Goal: Find specific page/section: Find specific page/section

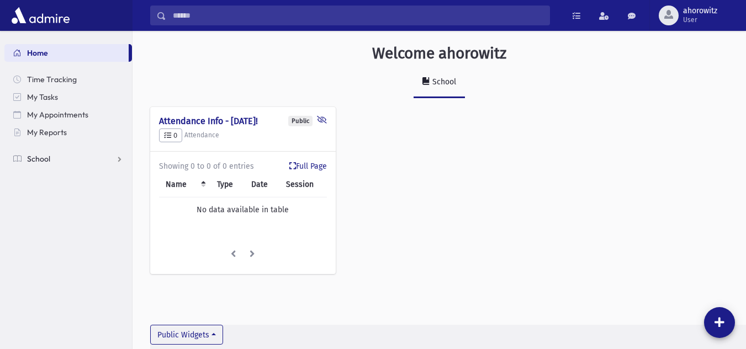
click at [41, 162] on span "School" at bounding box center [38, 159] width 23 height 10
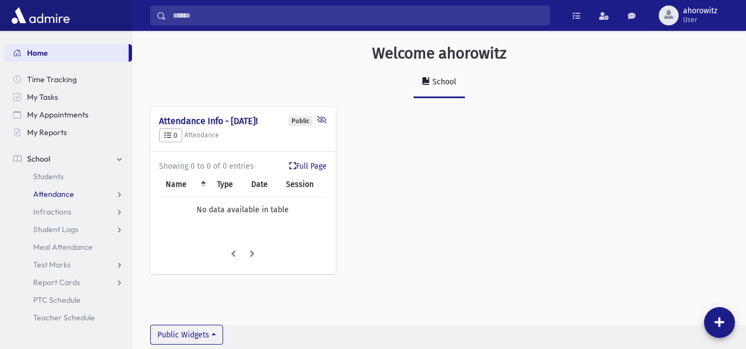
click at [45, 193] on span "Attendance" at bounding box center [53, 194] width 41 height 10
click at [48, 211] on span "Entry" at bounding box center [51, 212] width 19 height 10
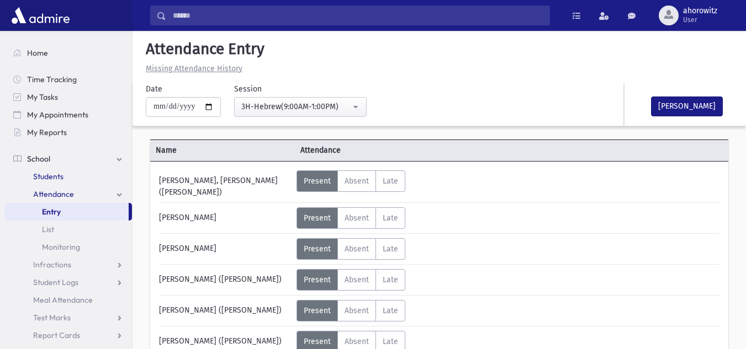
click at [76, 177] on link "Students" at bounding box center [67, 177] width 127 height 18
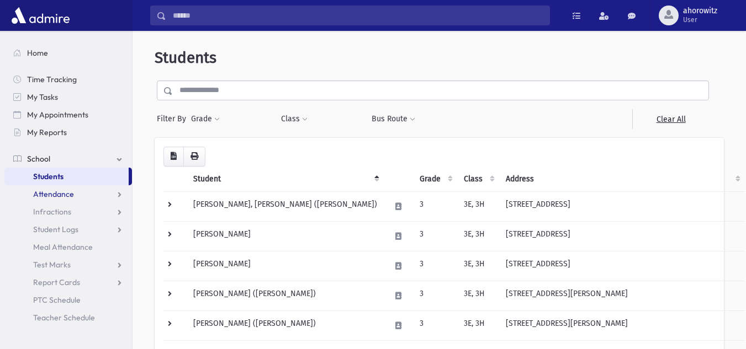
click at [63, 190] on span "Attendance" at bounding box center [53, 194] width 41 height 10
click at [63, 211] on link "Entry" at bounding box center [67, 212] width 127 height 18
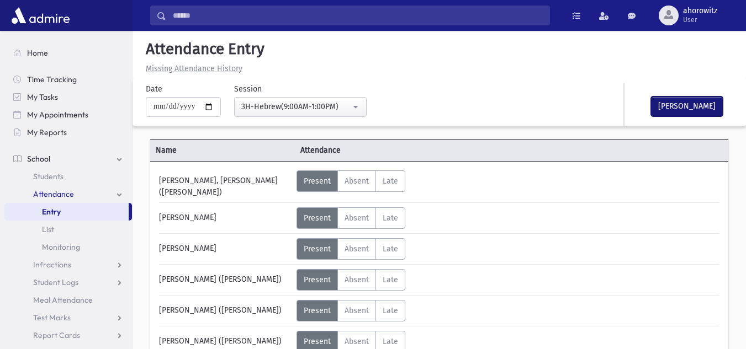
click at [685, 106] on button "Mark Done" at bounding box center [687, 107] width 72 height 20
click at [71, 181] on link "Students" at bounding box center [67, 177] width 127 height 18
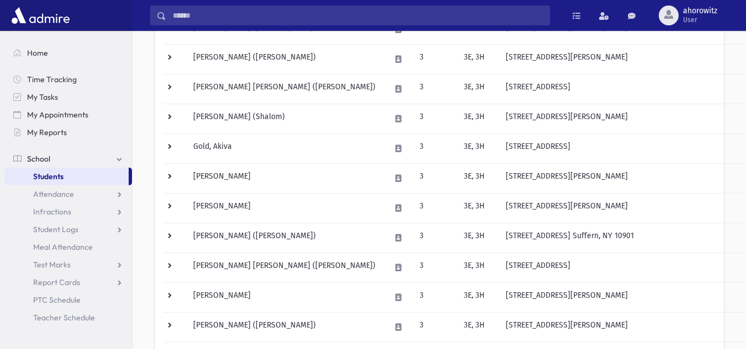
scroll to position [306, 0]
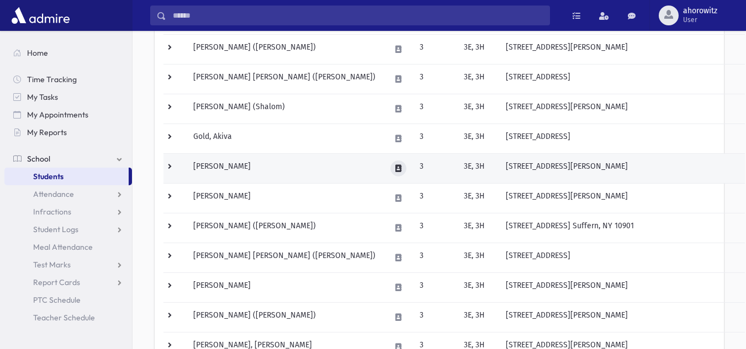
click at [401, 172] on icon at bounding box center [398, 168] width 6 height 7
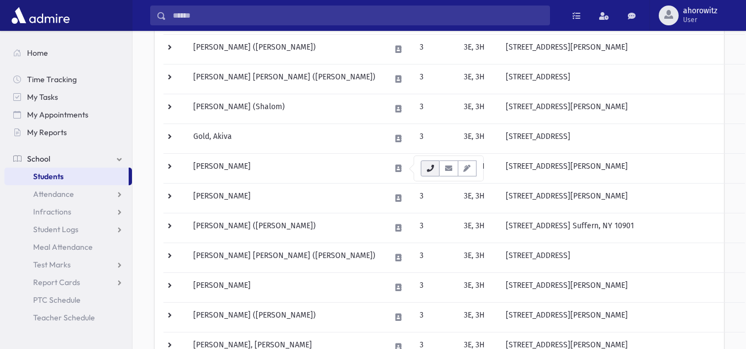
click at [429, 172] on icon "button" at bounding box center [430, 168] width 9 height 7
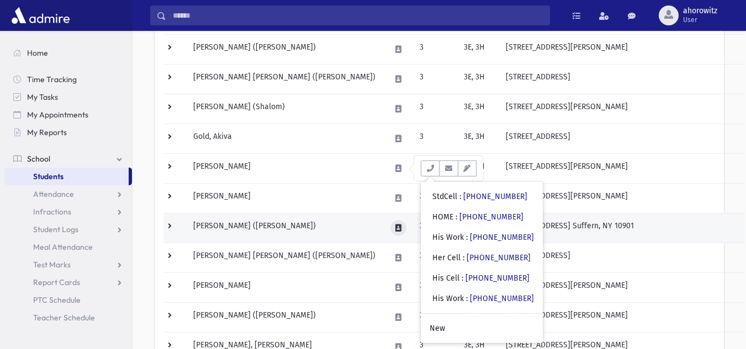
click at [401, 227] on icon at bounding box center [398, 228] width 6 height 7
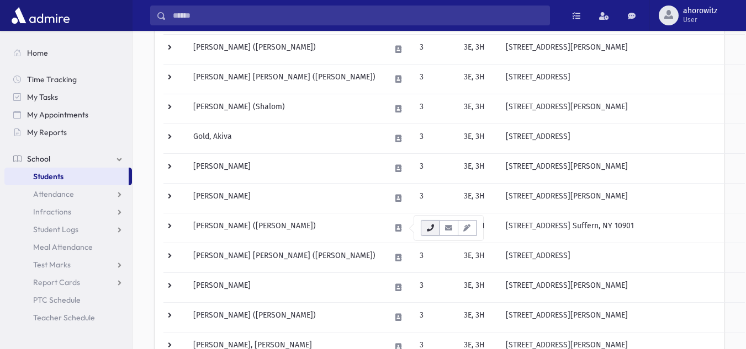
click at [423, 227] on button "button" at bounding box center [430, 228] width 19 height 16
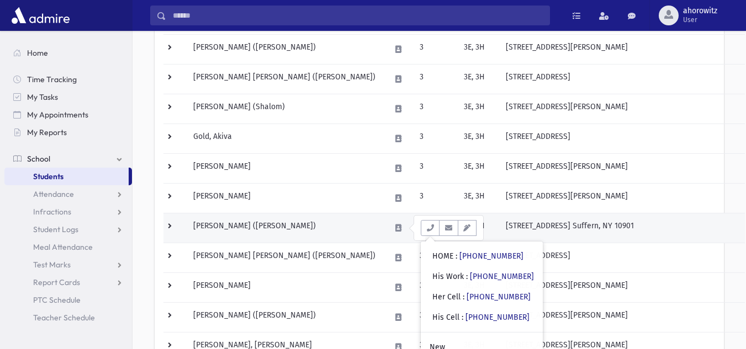
click at [373, 225] on td "Katz, Moshe Yechezkel (Moshe Chezkel)" at bounding box center [285, 228] width 197 height 30
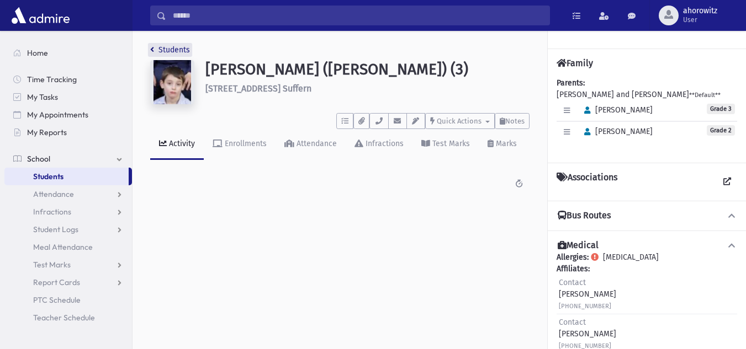
click at [175, 53] on link "Students" at bounding box center [170, 49] width 40 height 9
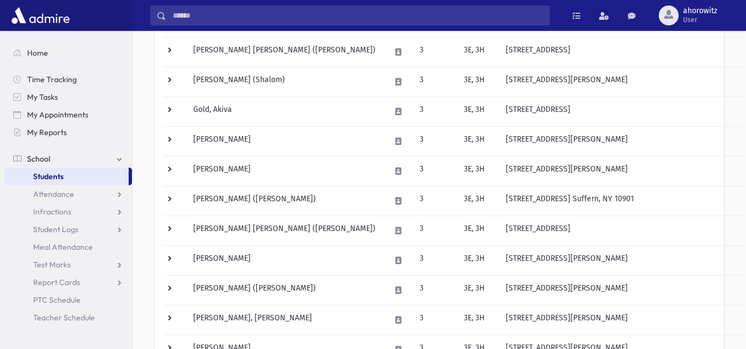
scroll to position [334, 0]
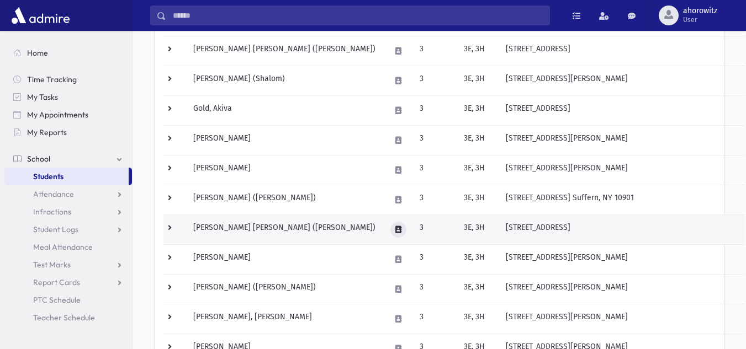
click at [401, 229] on icon at bounding box center [398, 229] width 6 height 7
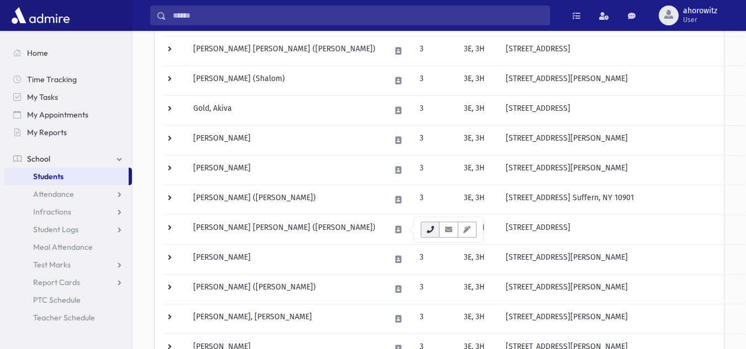
click at [433, 230] on icon "button" at bounding box center [430, 229] width 9 height 7
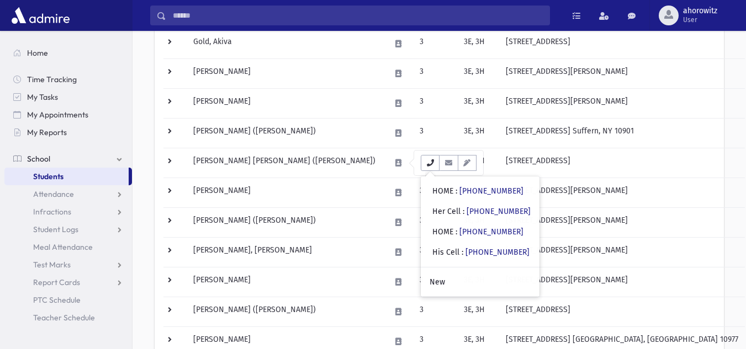
scroll to position [403, 0]
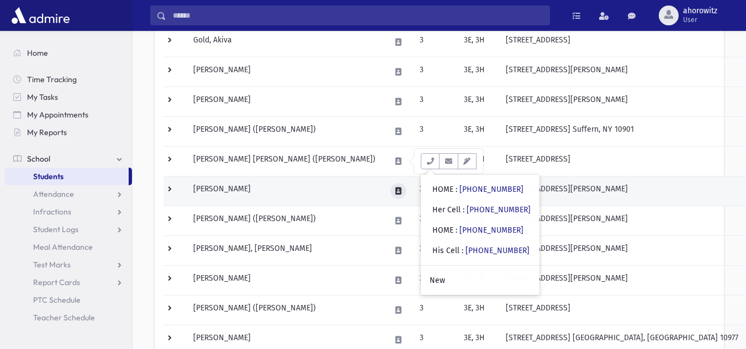
click at [398, 198] on button at bounding box center [398, 191] width 16 height 16
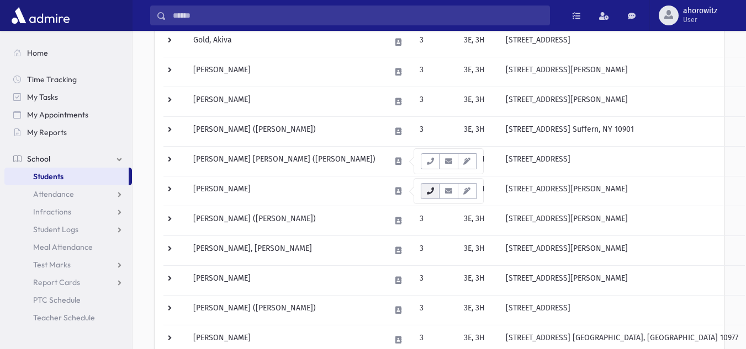
click at [431, 194] on icon "button" at bounding box center [430, 191] width 9 height 7
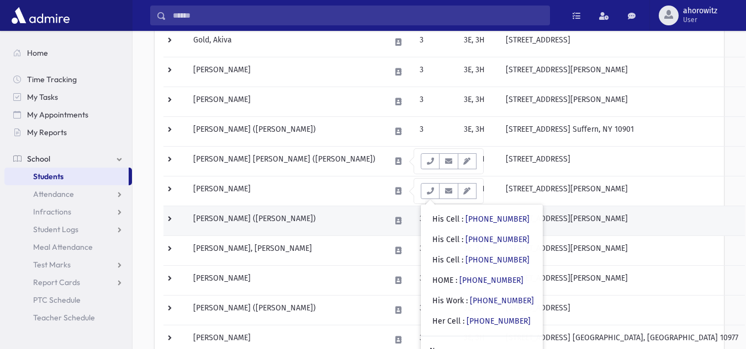
click at [361, 214] on td "Levi, Daniel Shlomo (Daniel)" at bounding box center [285, 221] width 197 height 30
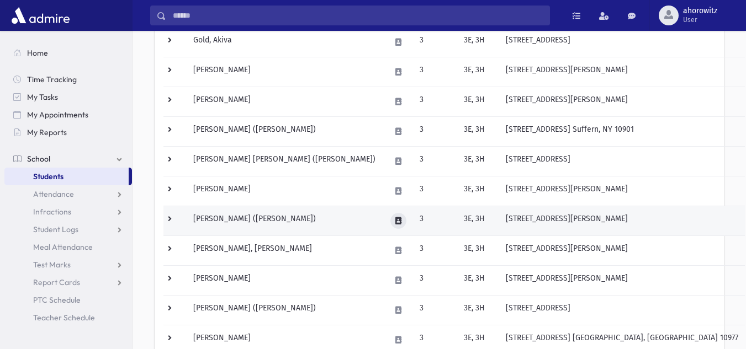
click at [401, 221] on icon at bounding box center [398, 220] width 6 height 7
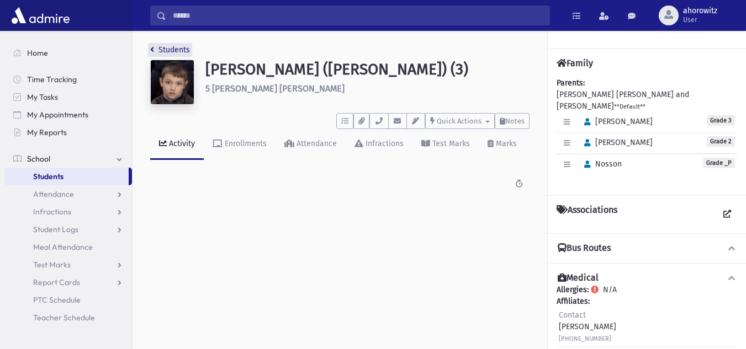
click at [163, 50] on link "Students" at bounding box center [170, 49] width 40 height 9
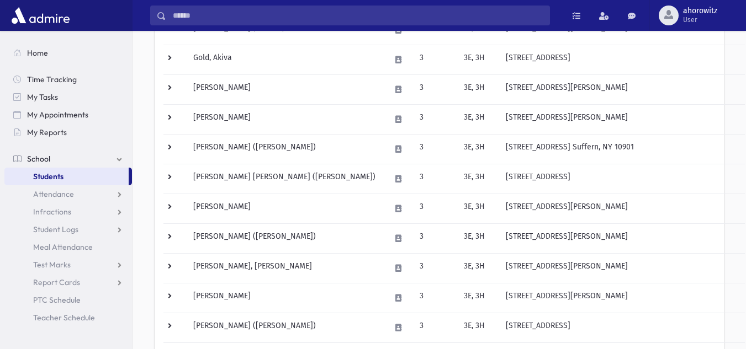
scroll to position [387, 0]
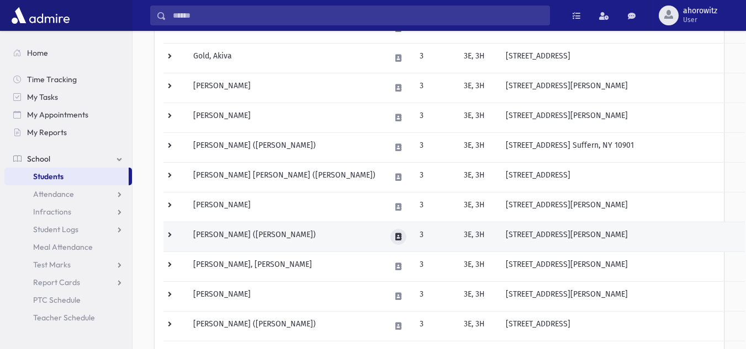
click at [401, 236] on icon at bounding box center [398, 236] width 6 height 7
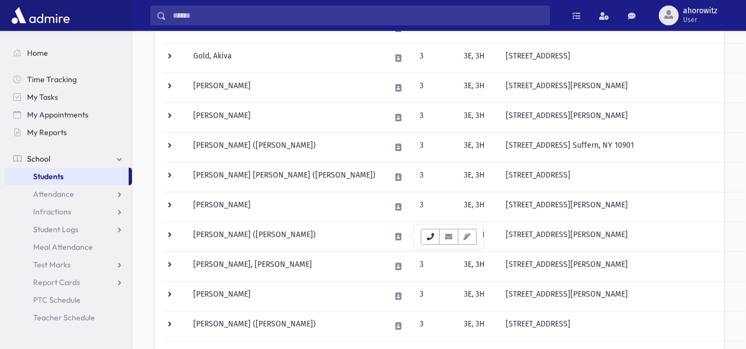
click at [435, 237] on button "button" at bounding box center [430, 237] width 19 height 16
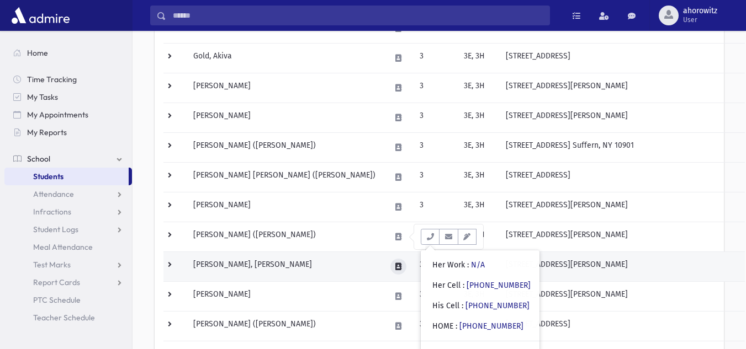
click at [397, 267] on button at bounding box center [398, 267] width 16 height 16
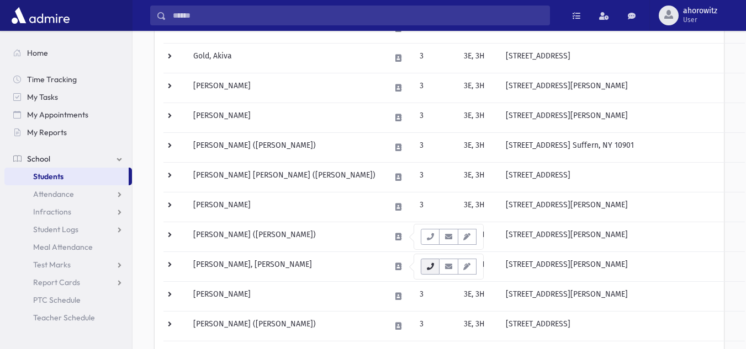
click at [431, 269] on icon "button" at bounding box center [430, 266] width 9 height 7
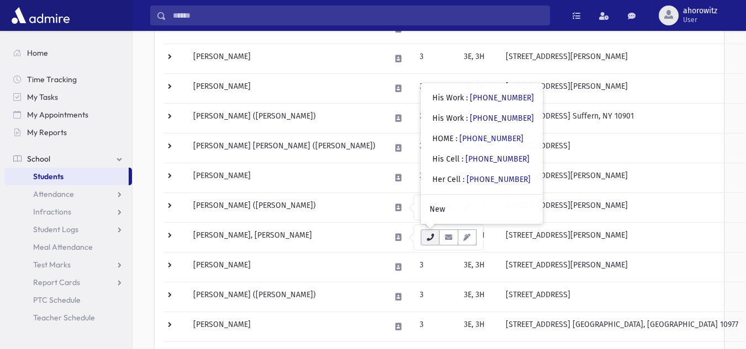
scroll to position [415, 0]
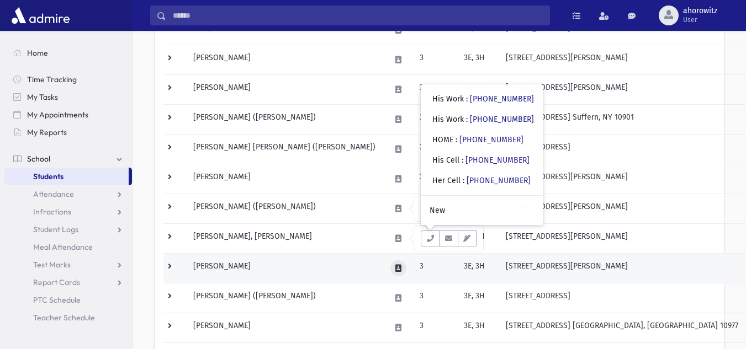
click at [399, 266] on icon at bounding box center [398, 268] width 6 height 7
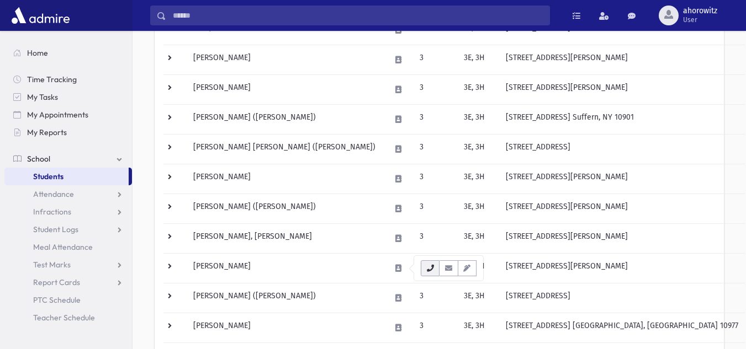
click at [425, 273] on button "button" at bounding box center [430, 268] width 19 height 16
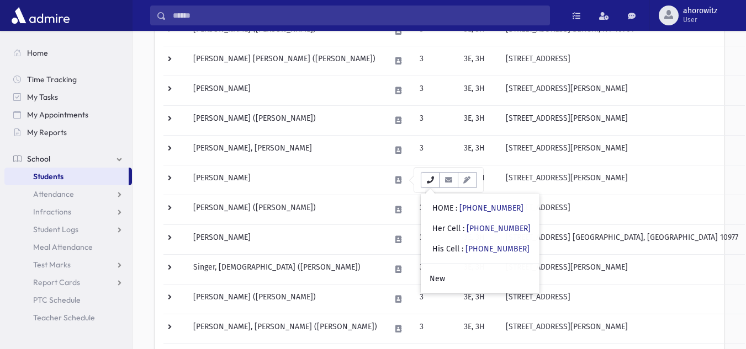
scroll to position [512, 0]
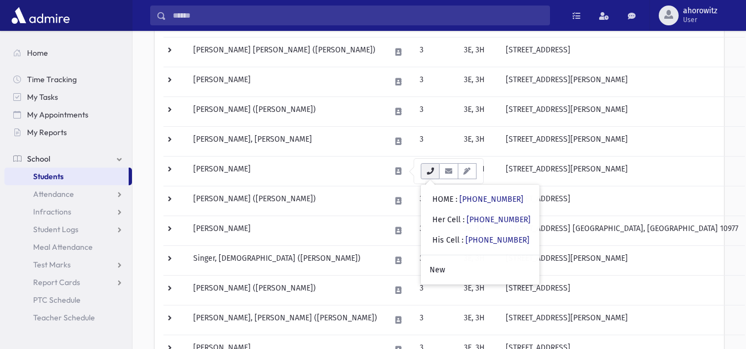
click at [433, 172] on icon "button" at bounding box center [430, 171] width 9 height 7
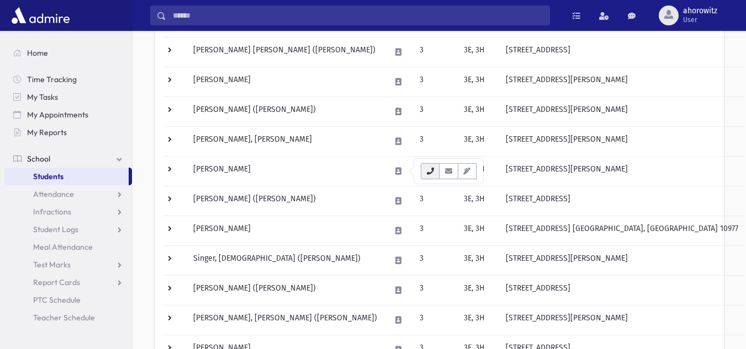
click at [433, 172] on icon "button" at bounding box center [430, 171] width 9 height 7
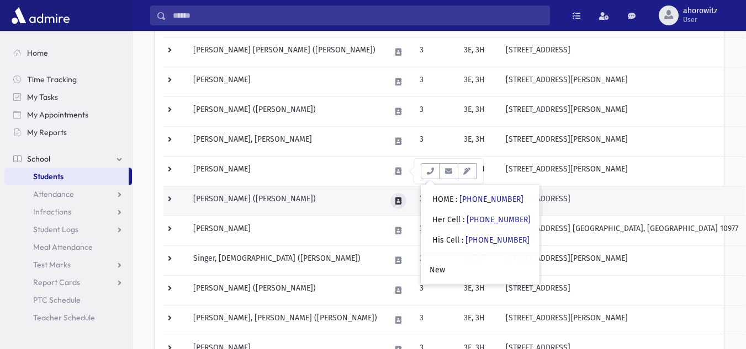
click at [399, 203] on icon at bounding box center [398, 201] width 6 height 7
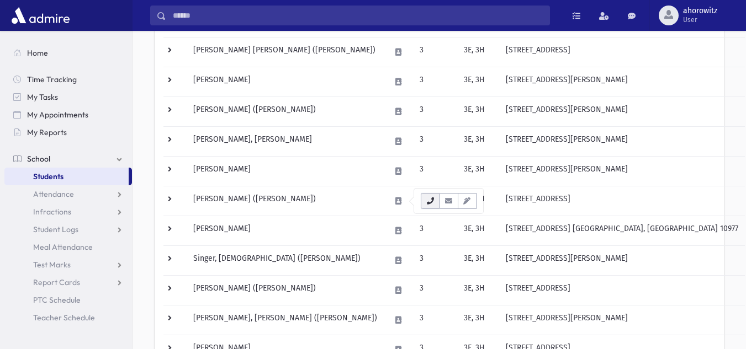
click at [422, 202] on button "button" at bounding box center [430, 201] width 19 height 16
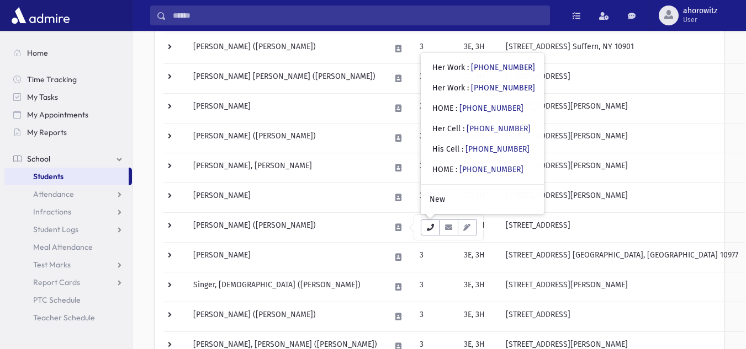
scroll to position [484, 0]
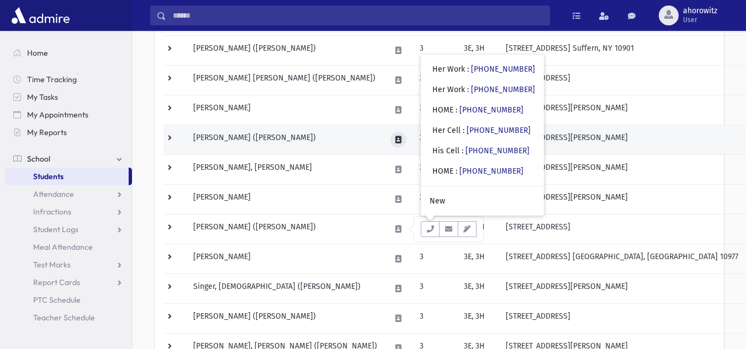
click at [406, 142] on button at bounding box center [398, 140] width 16 height 16
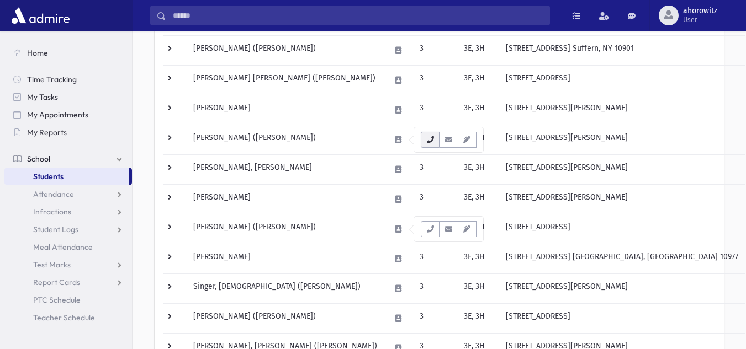
click at [429, 144] on button "button" at bounding box center [430, 140] width 19 height 16
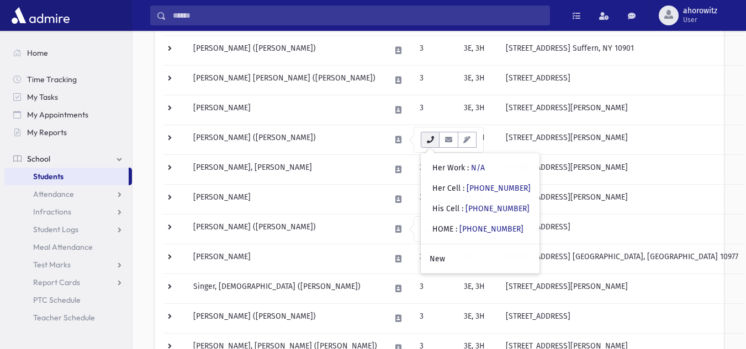
click at [428, 143] on icon "button" at bounding box center [430, 139] width 9 height 7
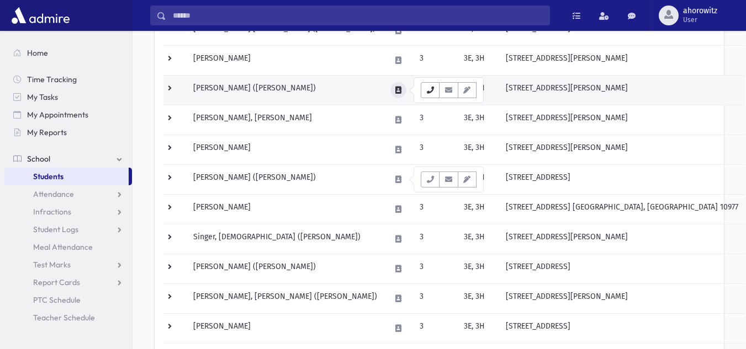
scroll to position [538, 0]
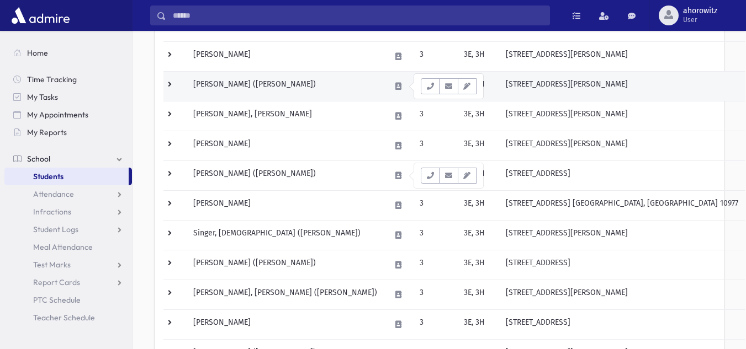
click at [362, 92] on td "Levi, Daniel Shlomo (Daniel)" at bounding box center [285, 86] width 197 height 30
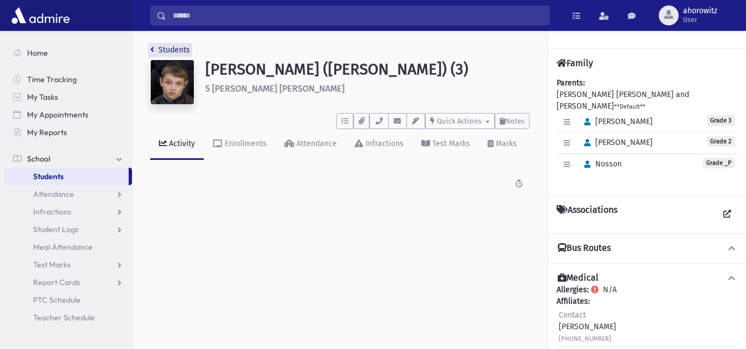
click at [171, 49] on link "Students" at bounding box center [170, 49] width 40 height 9
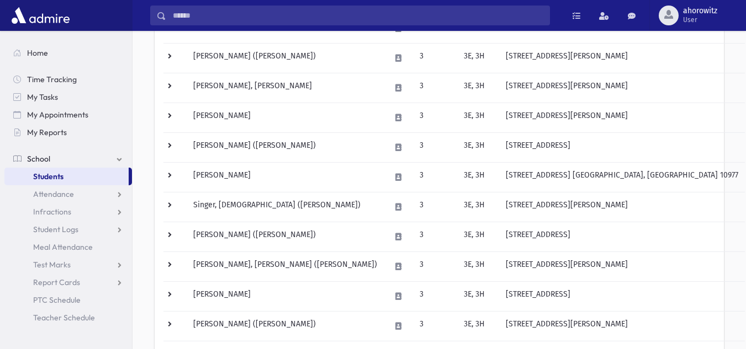
scroll to position [569, 0]
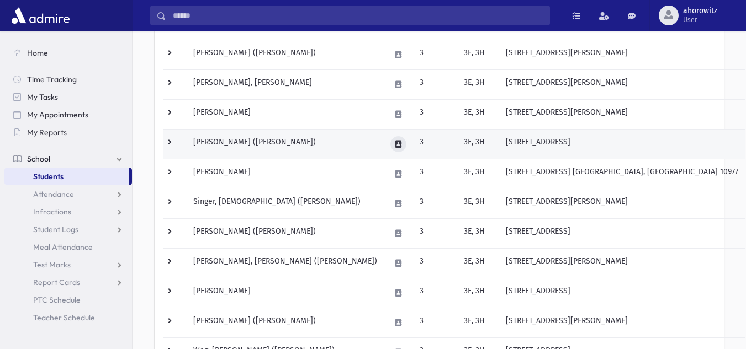
click at [406, 147] on button at bounding box center [398, 144] width 16 height 16
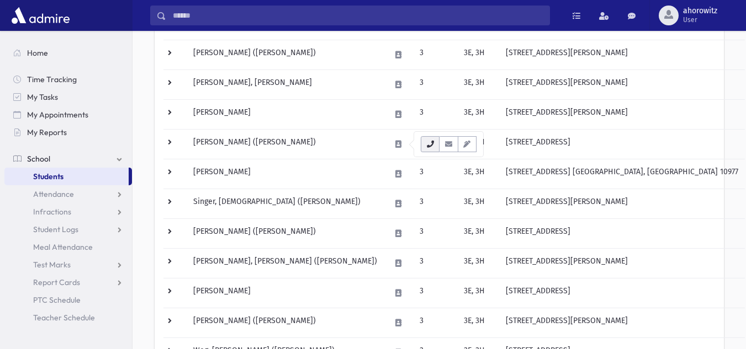
click at [428, 150] on button "button" at bounding box center [430, 144] width 19 height 16
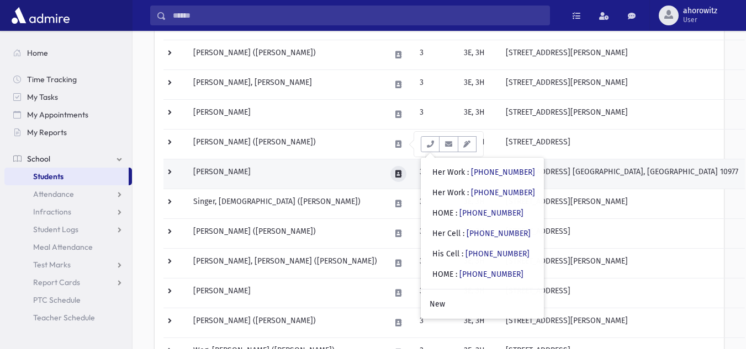
click at [406, 175] on button at bounding box center [398, 174] width 16 height 16
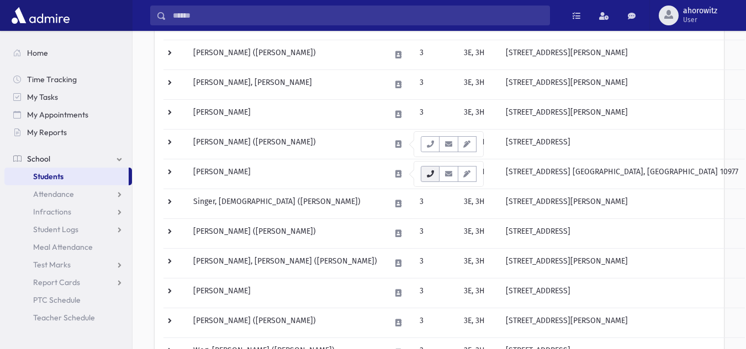
click at [428, 179] on button "button" at bounding box center [430, 174] width 19 height 16
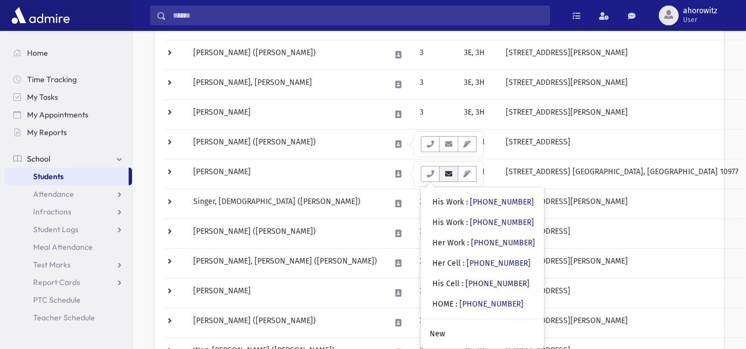
click at [444, 174] on icon "button" at bounding box center [448, 174] width 9 height 7
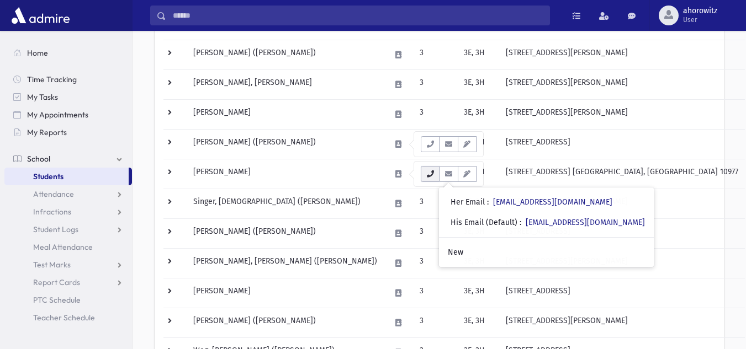
click at [435, 173] on button "button" at bounding box center [430, 174] width 19 height 16
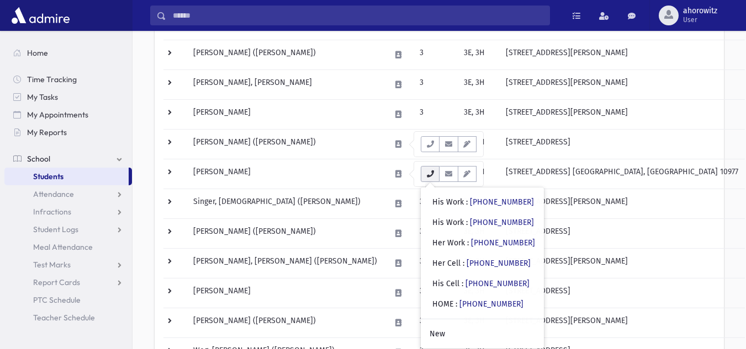
click at [432, 177] on icon "button" at bounding box center [430, 174] width 9 height 7
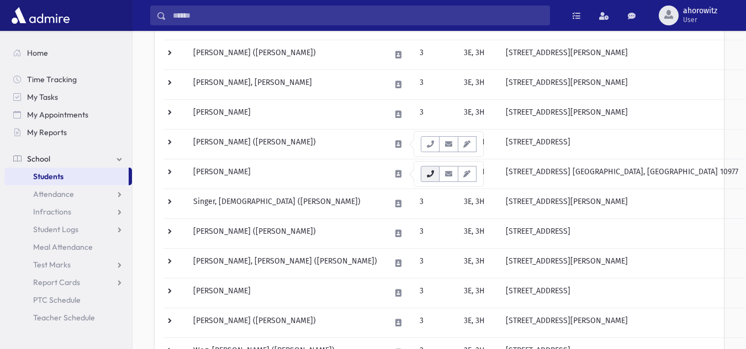
click at [432, 177] on icon "button" at bounding box center [430, 174] width 9 height 7
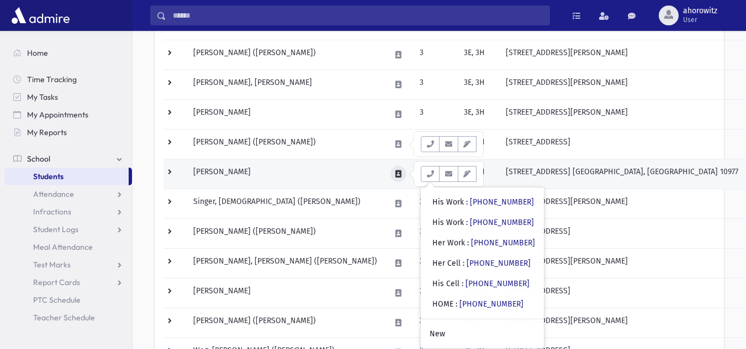
click at [403, 178] on button at bounding box center [398, 174] width 16 height 16
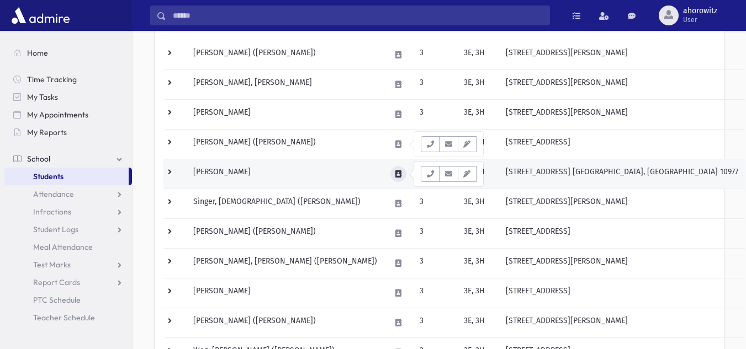
click at [403, 178] on button at bounding box center [398, 174] width 16 height 16
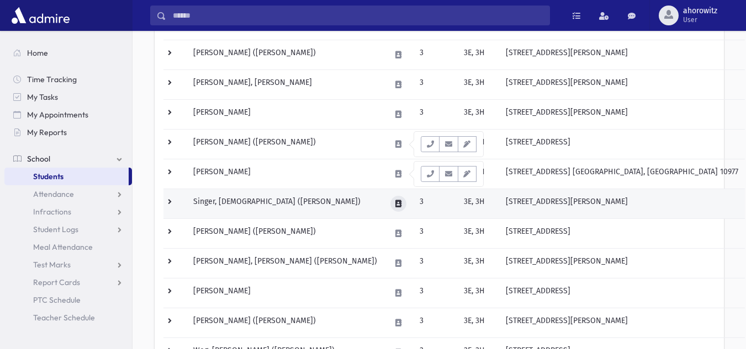
click at [401, 202] on icon at bounding box center [398, 203] width 6 height 7
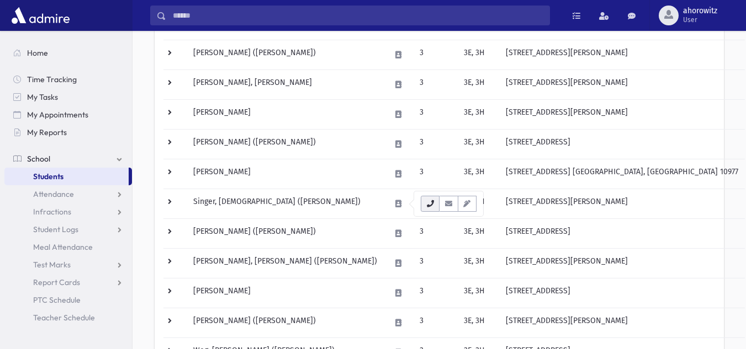
click at [435, 206] on button "button" at bounding box center [430, 204] width 19 height 16
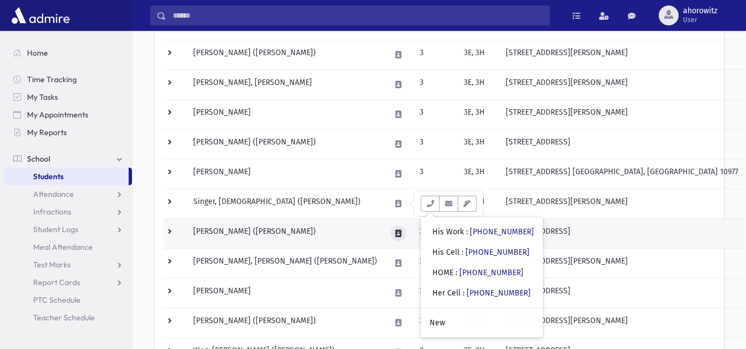
click at [401, 235] on icon at bounding box center [398, 233] width 6 height 7
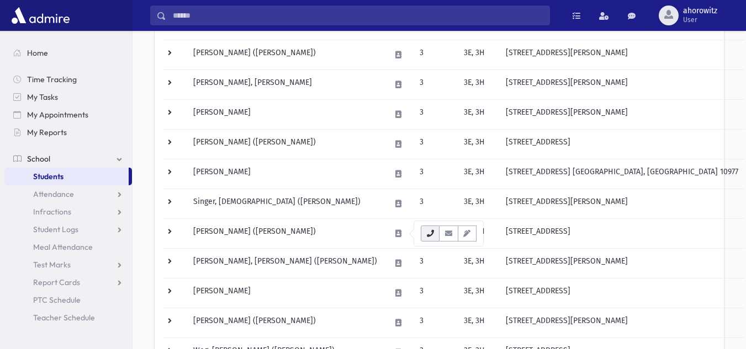
click at [427, 237] on icon "button" at bounding box center [430, 233] width 9 height 7
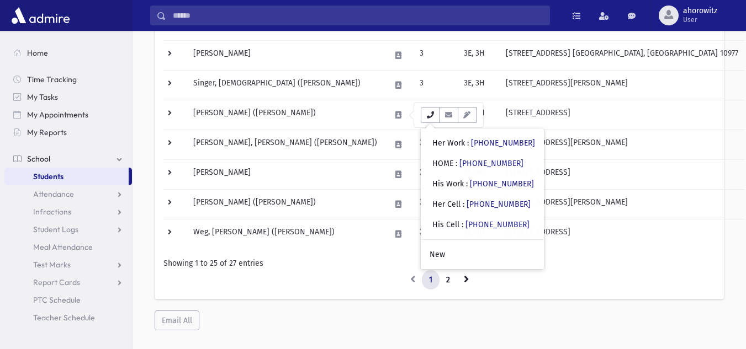
scroll to position [704, 0]
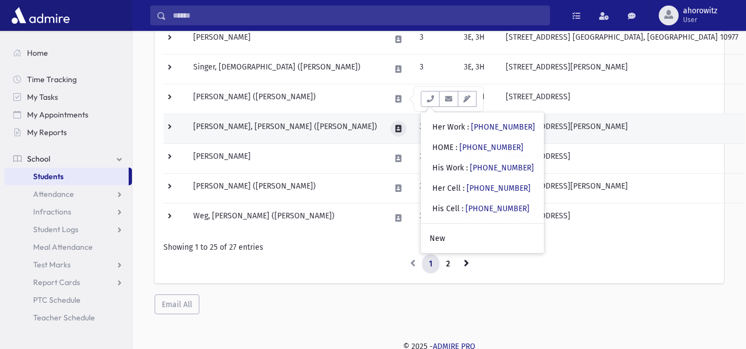
click at [399, 129] on icon at bounding box center [398, 128] width 6 height 7
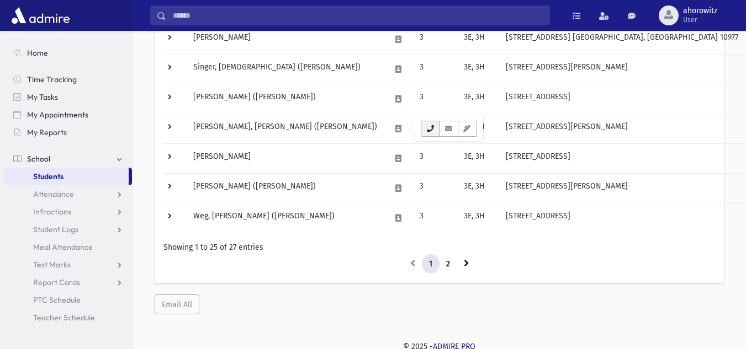
click at [431, 130] on icon "button" at bounding box center [430, 128] width 9 height 7
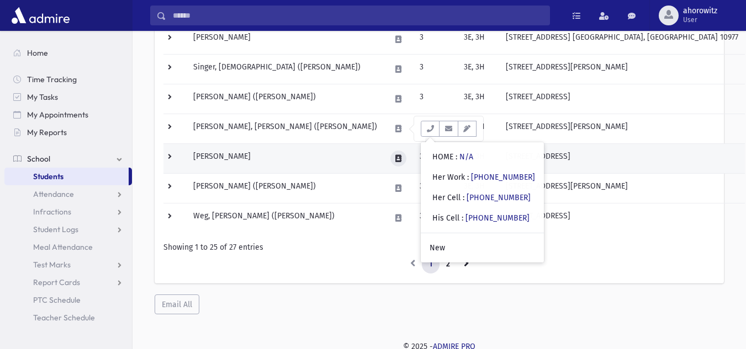
click at [396, 159] on button at bounding box center [398, 159] width 16 height 16
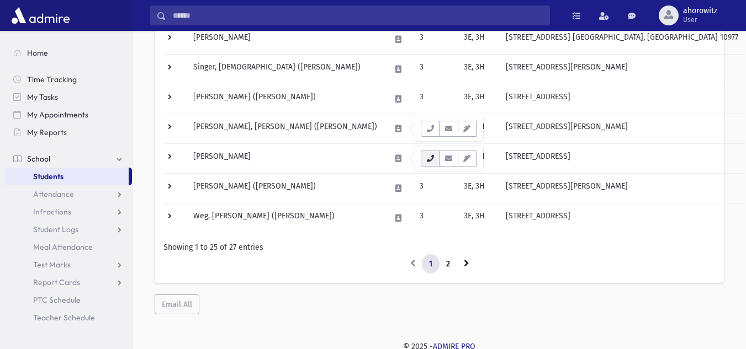
click at [426, 163] on button "button" at bounding box center [430, 159] width 19 height 16
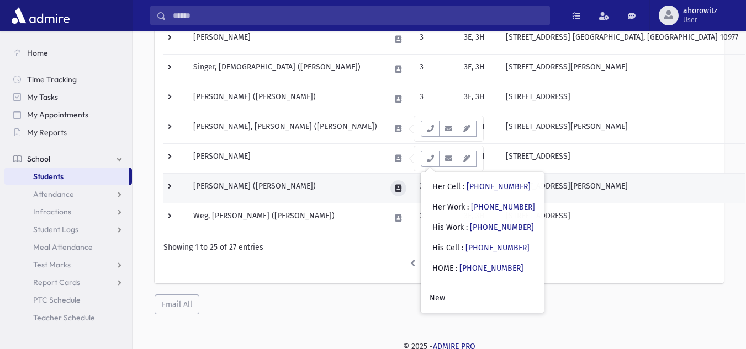
click at [396, 192] on button at bounding box center [398, 188] width 16 height 16
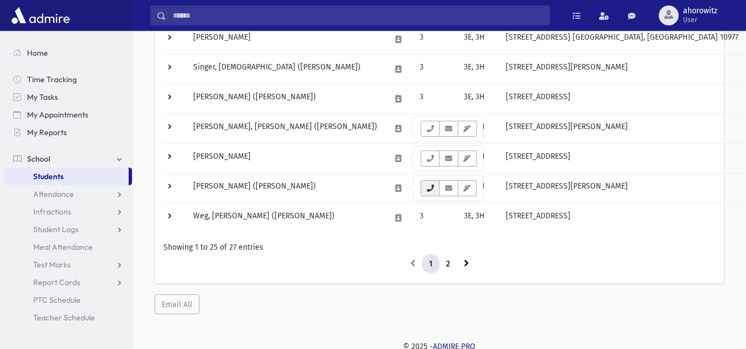
click at [432, 194] on button "button" at bounding box center [430, 188] width 19 height 16
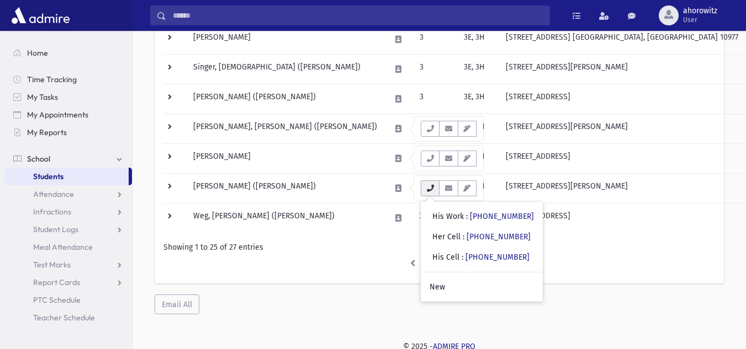
click at [430, 187] on icon "button" at bounding box center [430, 188] width 9 height 7
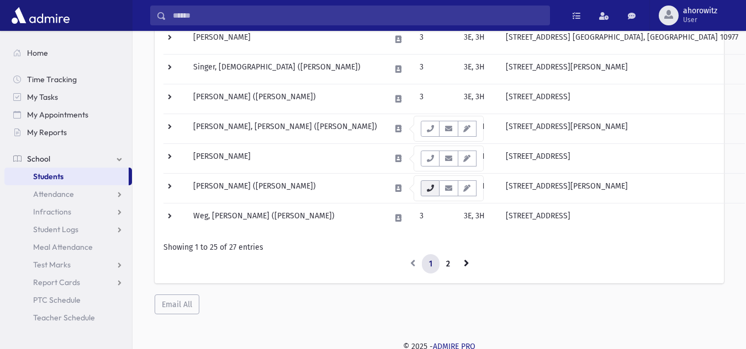
click at [430, 187] on icon "button" at bounding box center [430, 188] width 9 height 7
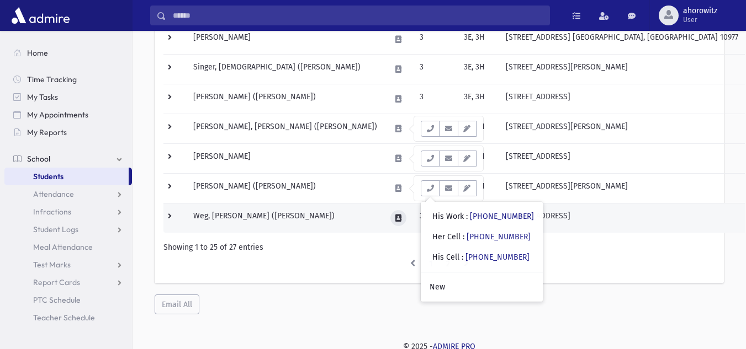
click at [401, 220] on icon at bounding box center [398, 218] width 6 height 7
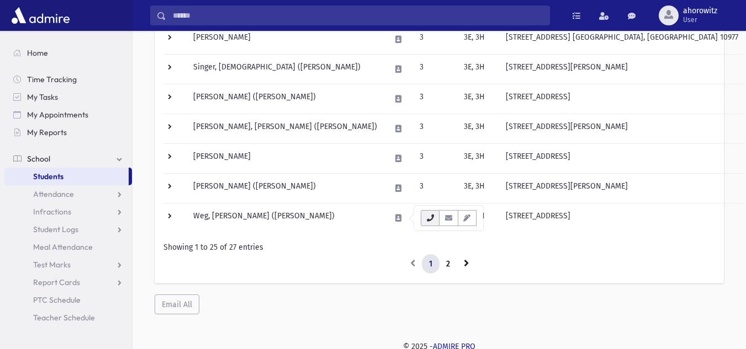
click at [430, 215] on icon "button" at bounding box center [430, 218] width 9 height 7
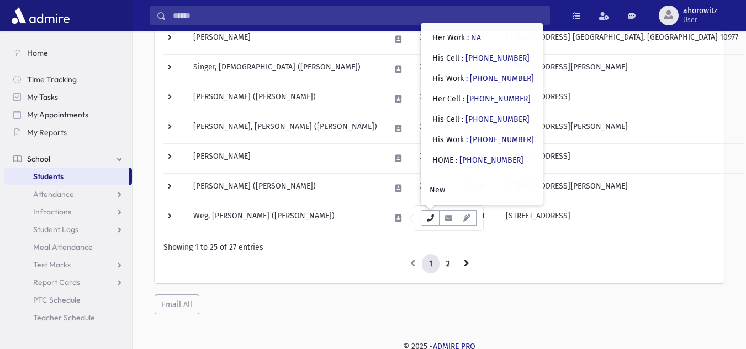
scroll to position [707, 0]
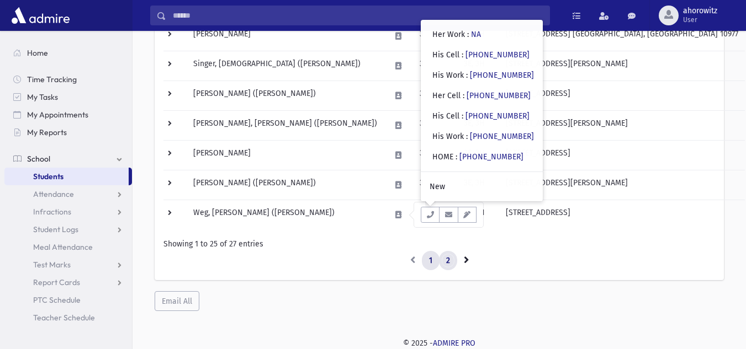
click at [444, 263] on link "2" at bounding box center [448, 261] width 18 height 20
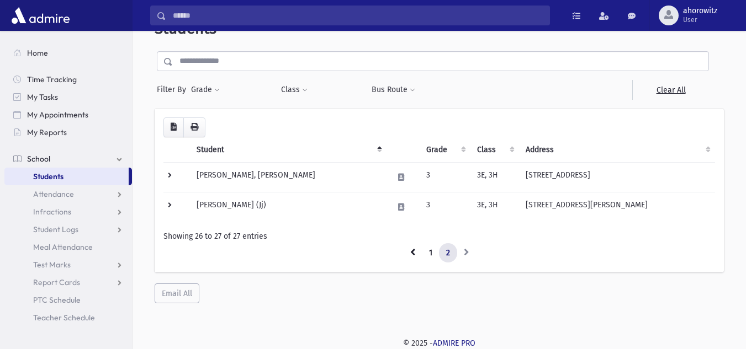
scroll to position [29, 0]
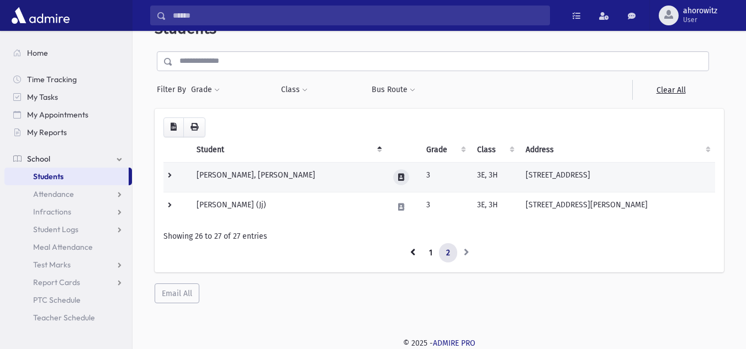
click at [402, 175] on icon at bounding box center [401, 177] width 6 height 7
click at [364, 176] on td "Yablonsky, Shmuel Meir" at bounding box center [288, 177] width 196 height 30
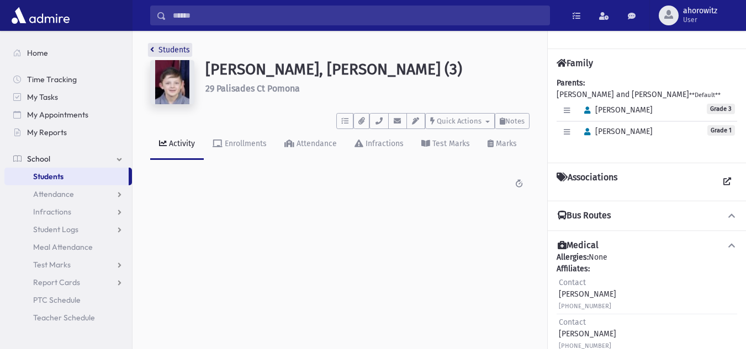
click at [184, 46] on link "Students" at bounding box center [170, 49] width 40 height 9
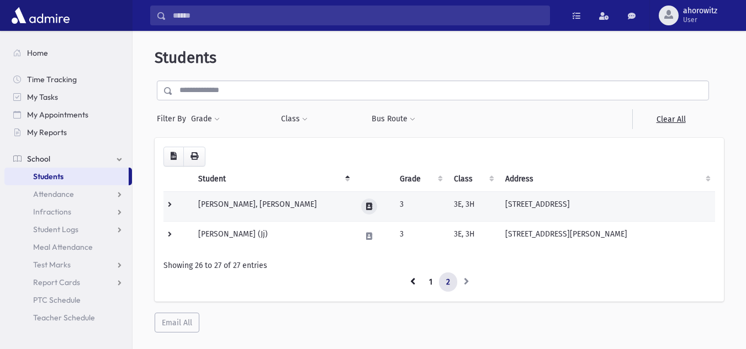
click at [366, 206] on icon at bounding box center [369, 206] width 6 height 7
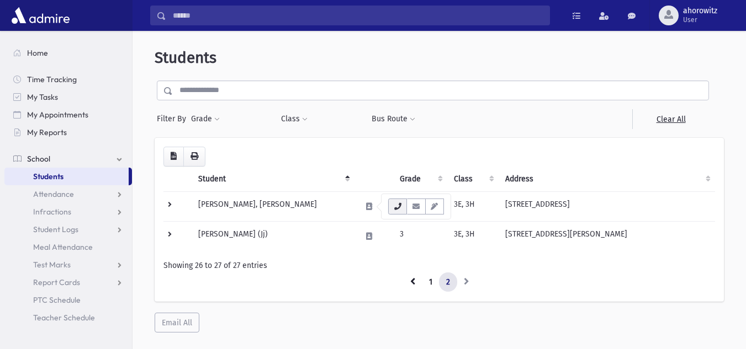
click at [400, 209] on icon "button" at bounding box center [397, 206] width 9 height 7
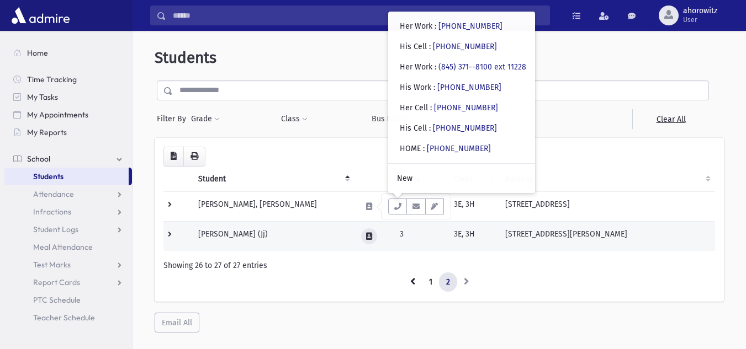
click at [374, 231] on button at bounding box center [369, 236] width 16 height 16
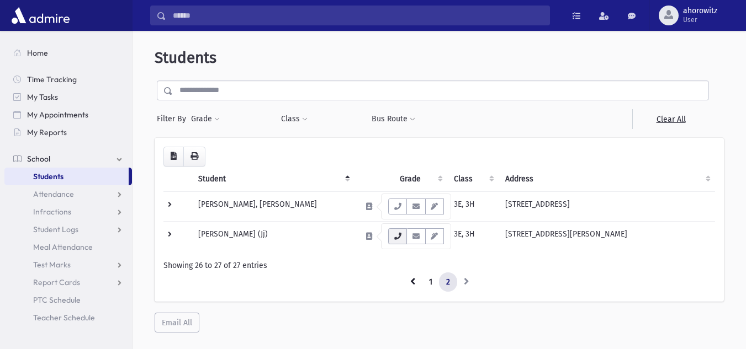
click at [400, 238] on icon "button" at bounding box center [397, 236] width 9 height 7
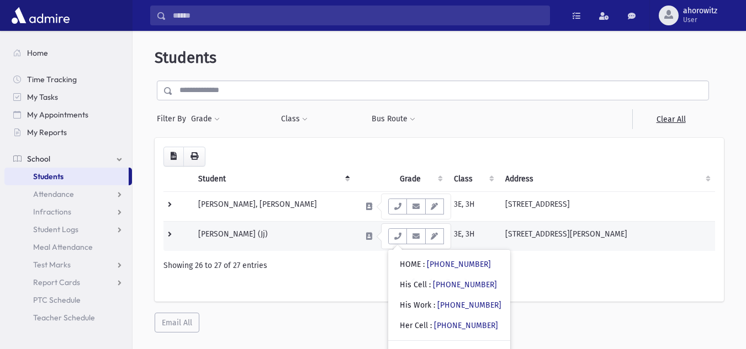
click at [301, 233] on td "[PERSON_NAME] (Jj)" at bounding box center [273, 236] width 162 height 30
